Goal: Task Accomplishment & Management: Manage account settings

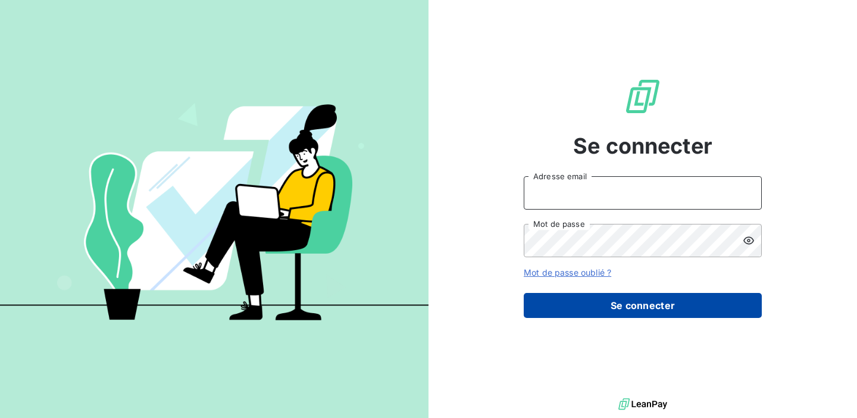
type input "[EMAIL_ADDRESS][DOMAIN_NAME]"
click at [637, 308] on button "Se connecter" at bounding box center [643, 305] width 238 height 25
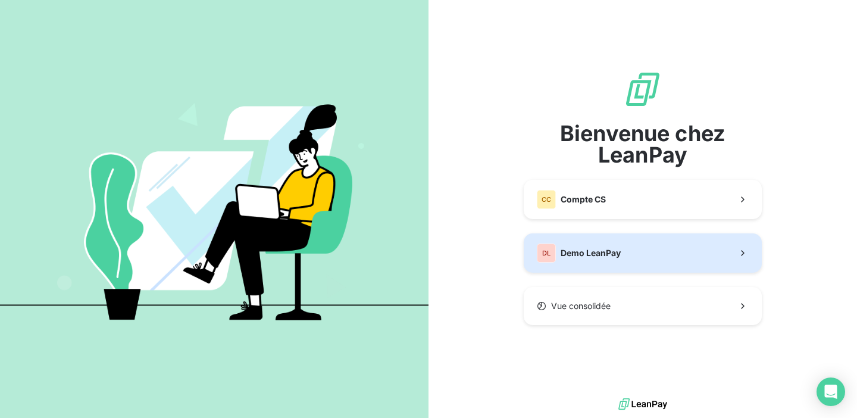
click at [611, 261] on div "DL Demo LeanPay" at bounding box center [579, 252] width 84 height 19
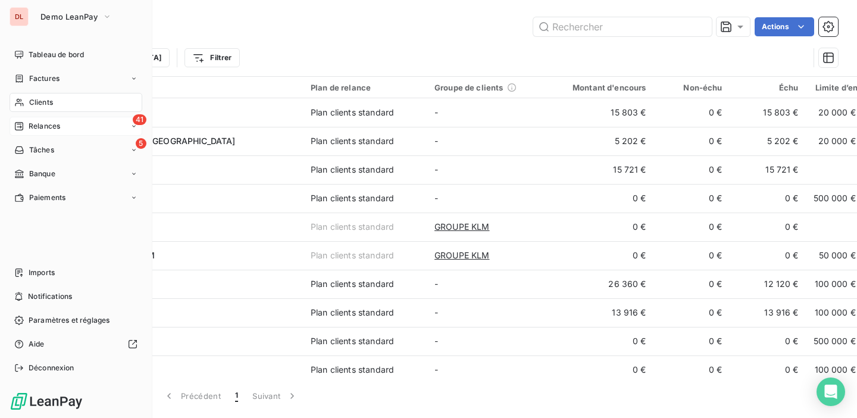
click at [43, 121] on span "Relances" at bounding box center [45, 126] width 32 height 11
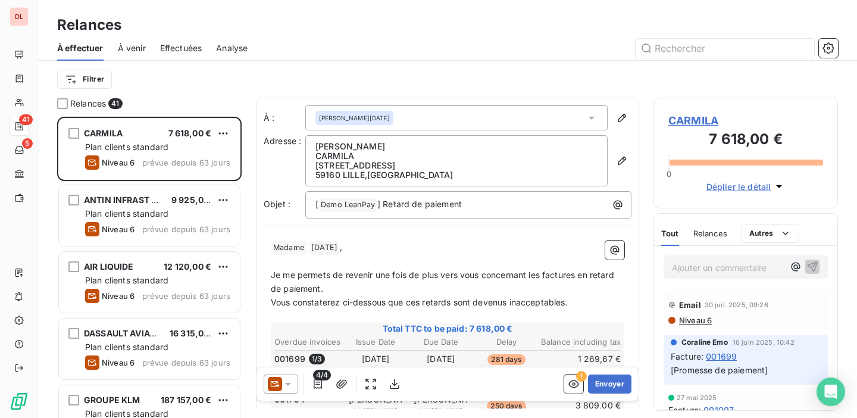
scroll to position [301, 185]
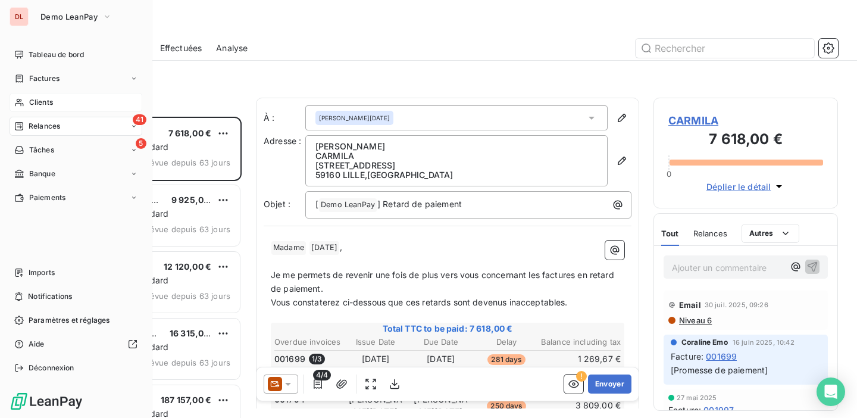
click at [96, 99] on div "Clients" at bounding box center [76, 102] width 133 height 19
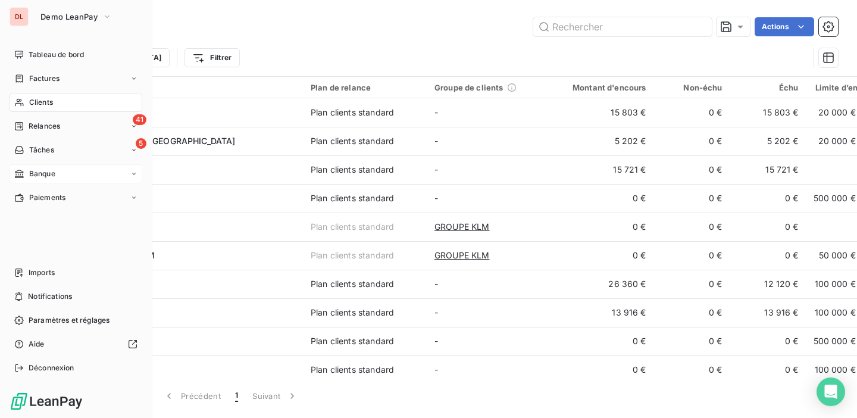
click at [45, 167] on div "Banque" at bounding box center [76, 173] width 133 height 19
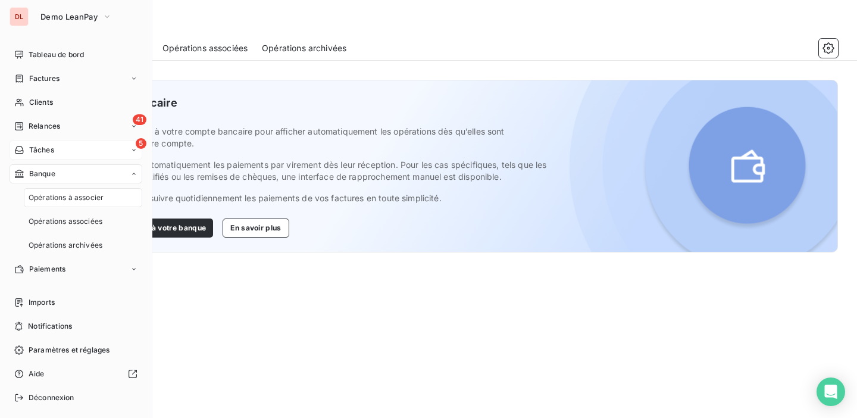
click at [56, 148] on div "5 Tâches" at bounding box center [76, 149] width 133 height 19
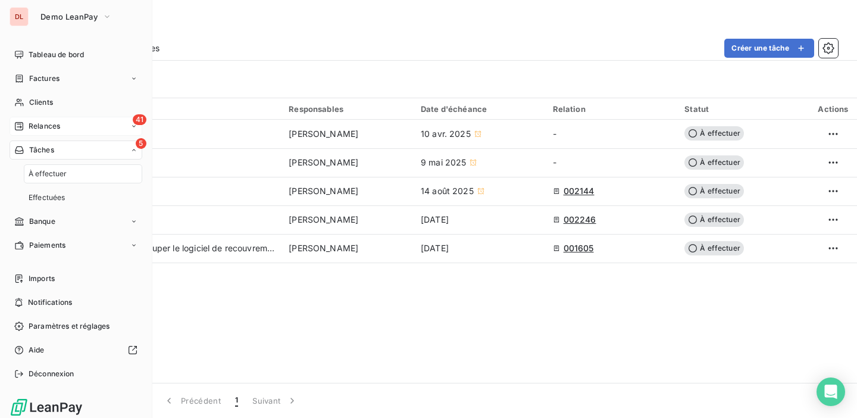
click at [61, 125] on div "41 Relances" at bounding box center [76, 126] width 133 height 19
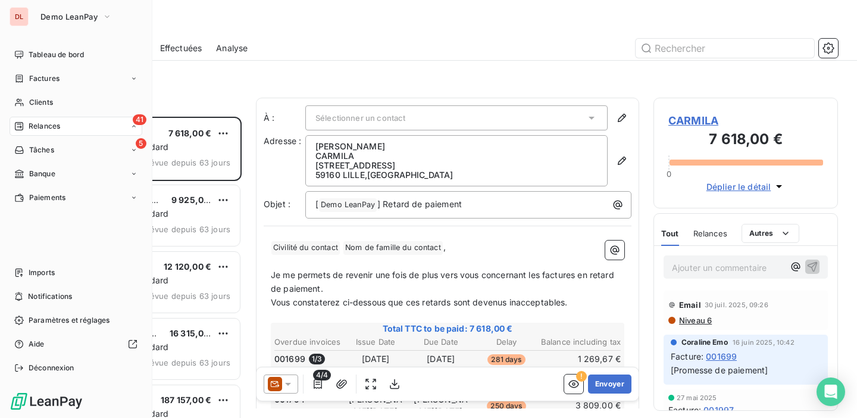
scroll to position [301, 185]
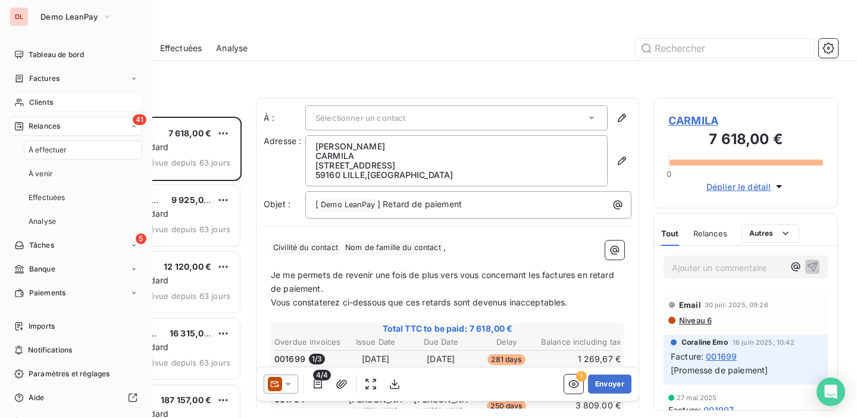
click at [57, 105] on div "Clients" at bounding box center [76, 102] width 133 height 19
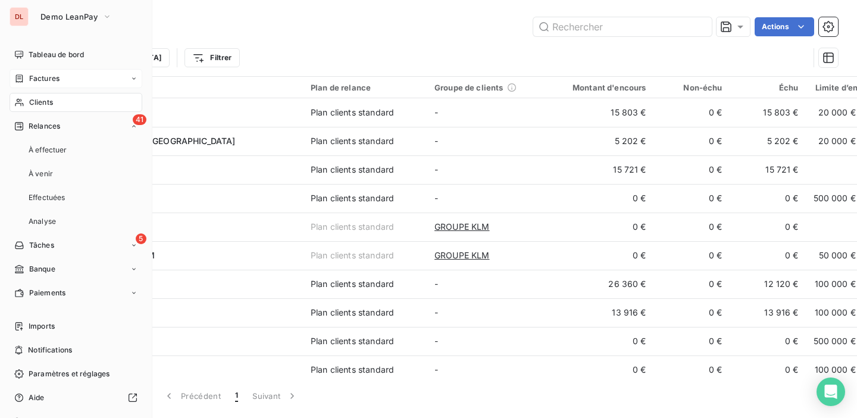
click at [69, 83] on div "Factures" at bounding box center [76, 78] width 133 height 19
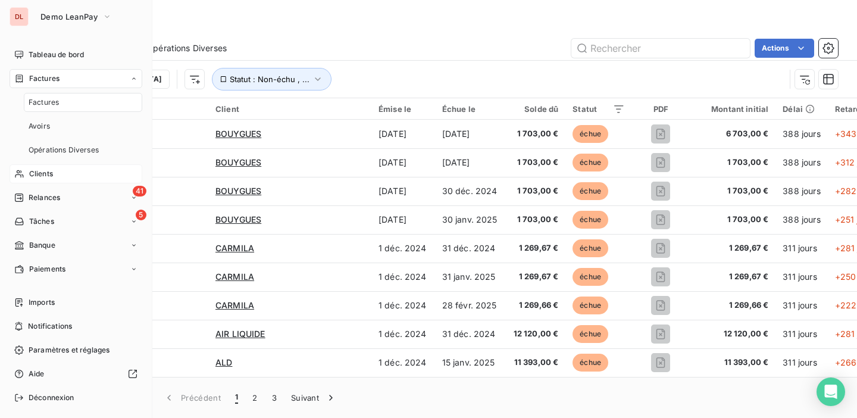
click at [68, 174] on div "Clients" at bounding box center [76, 173] width 133 height 19
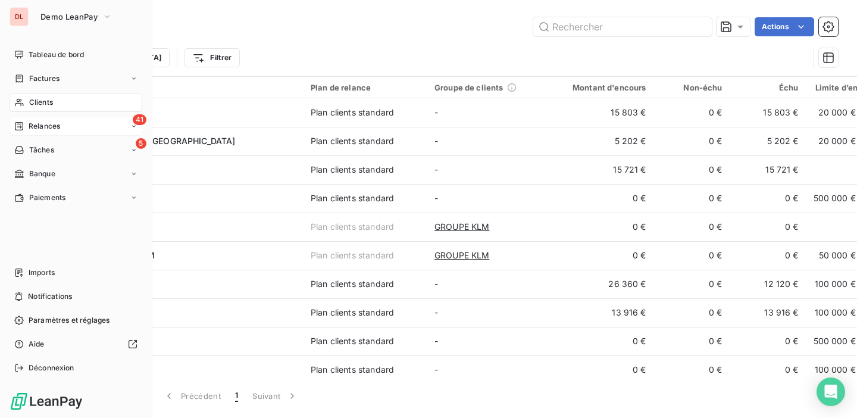
click at [133, 128] on icon at bounding box center [133, 126] width 7 height 7
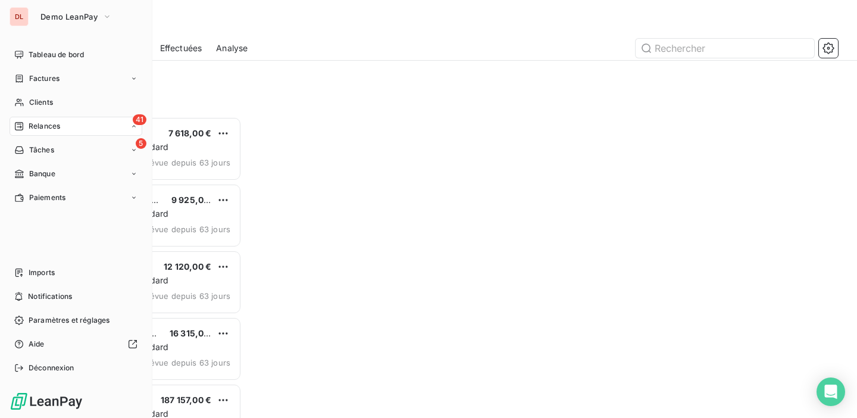
scroll to position [301, 185]
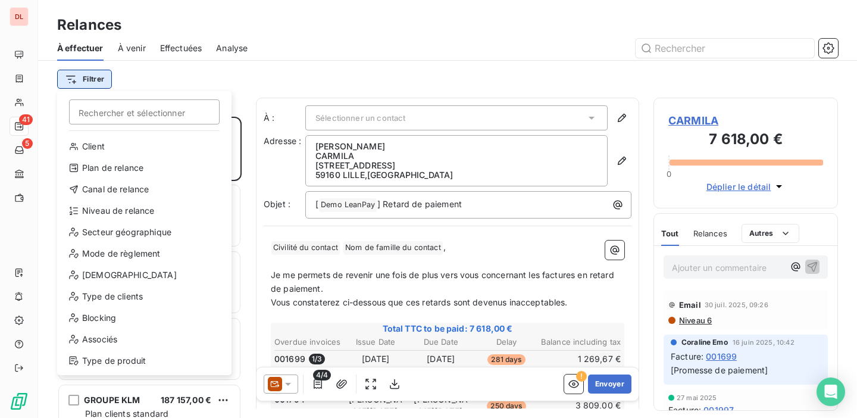
click at [93, 79] on html "DL 41 5 Relances À effectuer À venir Effectuées Analyse Filtrer Rechercher et s…" at bounding box center [428, 209] width 857 height 418
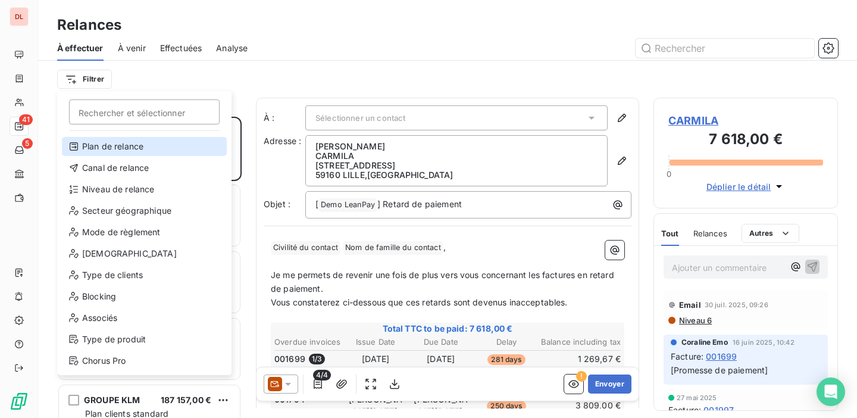
click at [111, 143] on div "Plan de relance" at bounding box center [144, 146] width 165 height 19
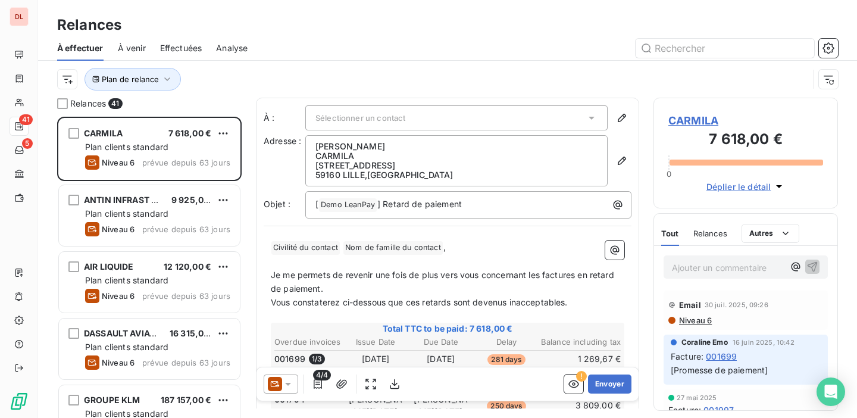
click at [324, 52] on div at bounding box center [550, 48] width 576 height 19
click at [147, 79] on span "Plan de relance" at bounding box center [130, 79] width 57 height 10
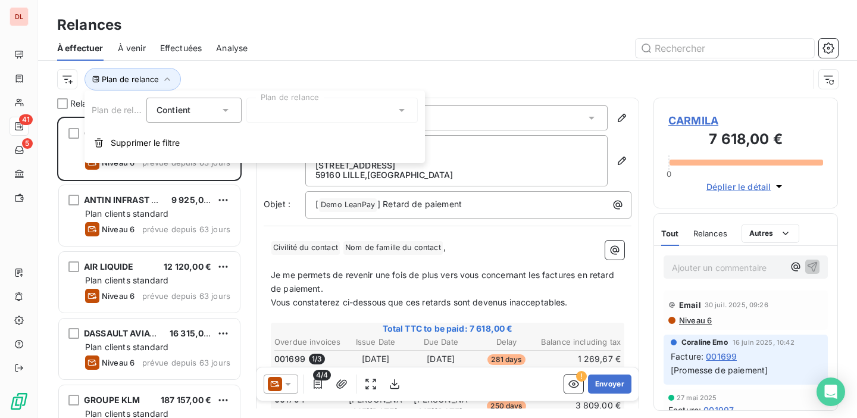
click at [237, 69] on div "Plan de relance" at bounding box center [433, 79] width 752 height 23
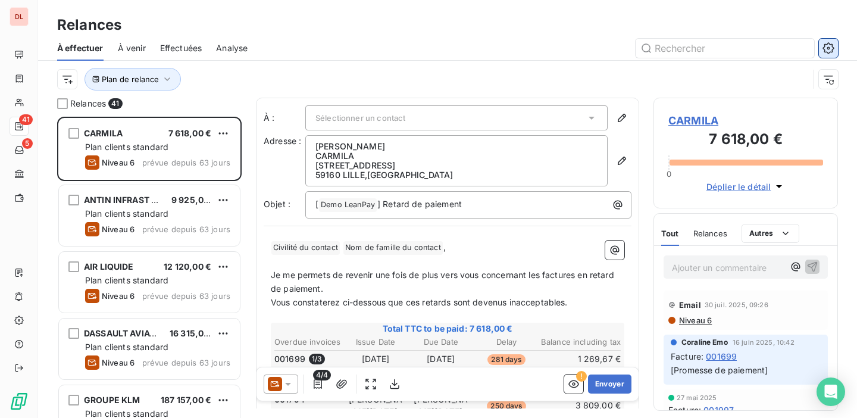
click at [834, 47] on icon "button" at bounding box center [829, 48] width 12 height 12
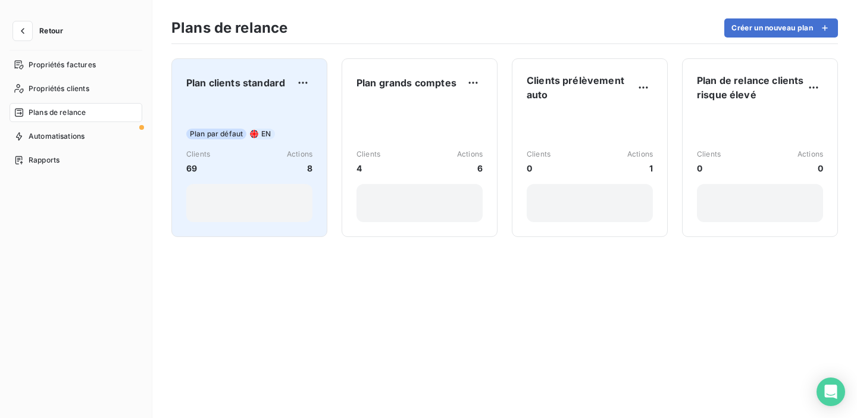
click at [285, 107] on div "Plan par défaut EN Clients 69 Actions 8" at bounding box center [249, 162] width 126 height 120
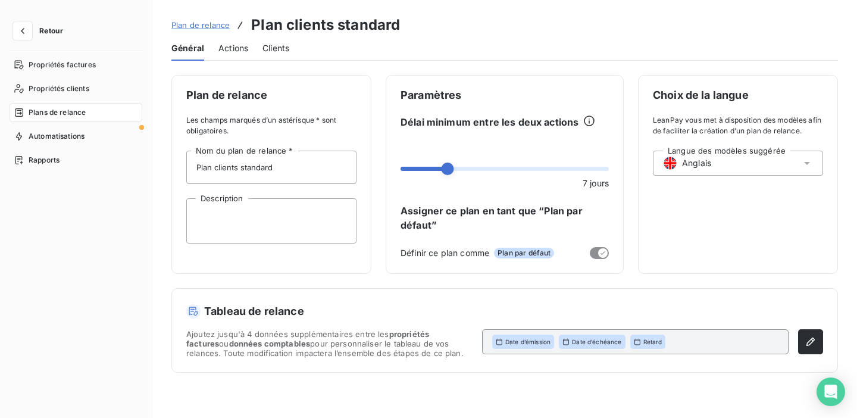
click at [226, 49] on span "Actions" at bounding box center [233, 48] width 30 height 12
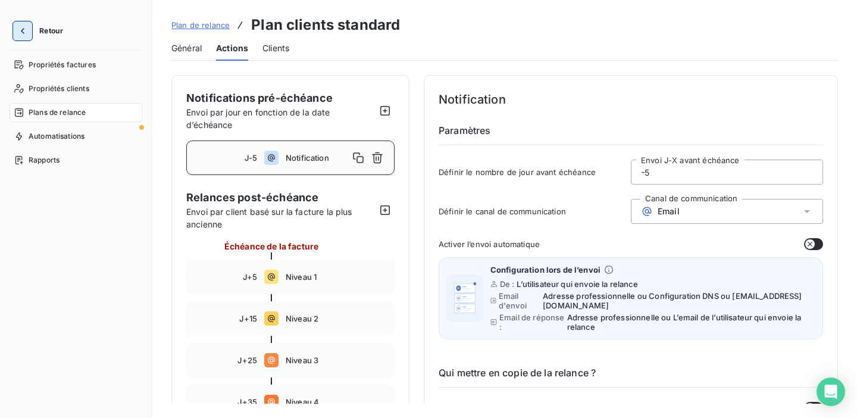
click at [26, 29] on icon "button" at bounding box center [23, 31] width 12 height 12
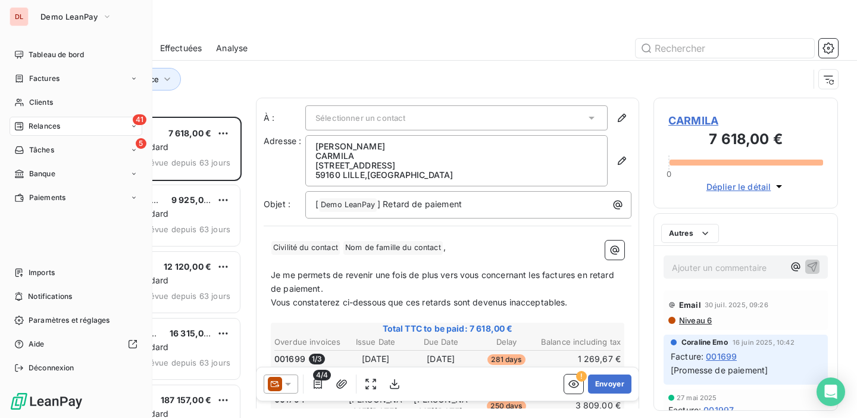
scroll to position [301, 185]
